Goal: Find specific page/section

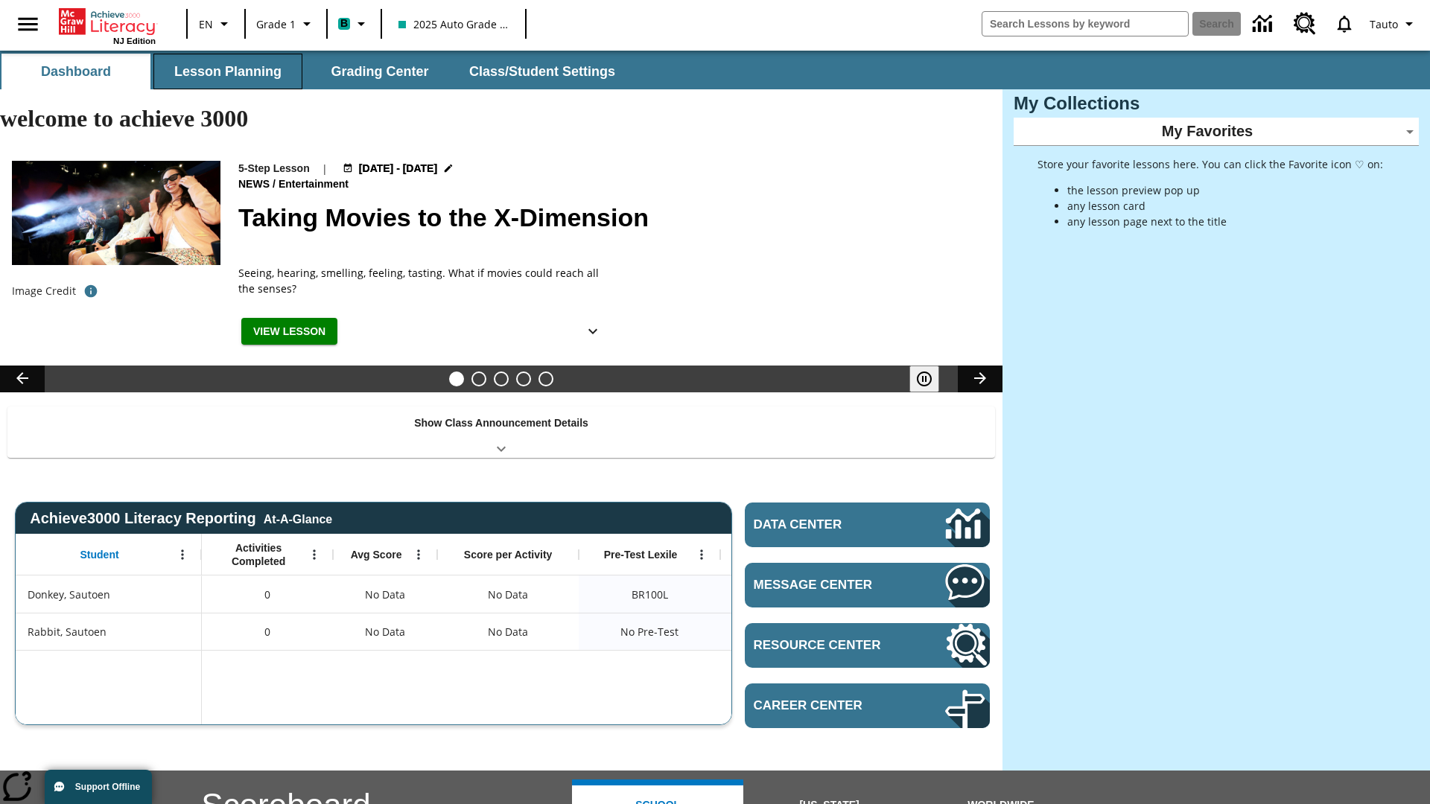
click at [228, 71] on button "Lesson Planning" at bounding box center [227, 72] width 149 height 36
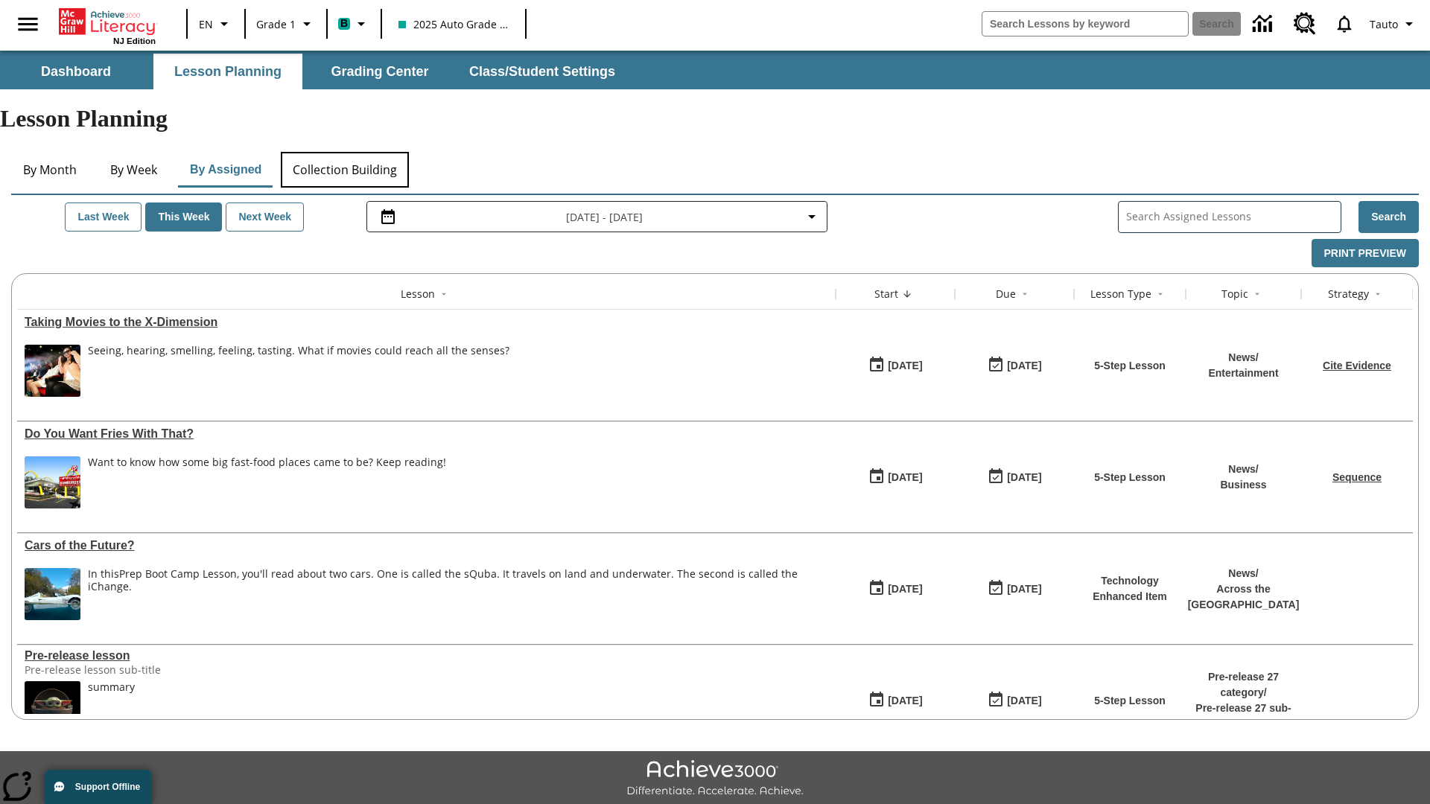
click at [344, 152] on button "Collection Building" at bounding box center [345, 170] width 128 height 36
